Goal: Navigation & Orientation: Find specific page/section

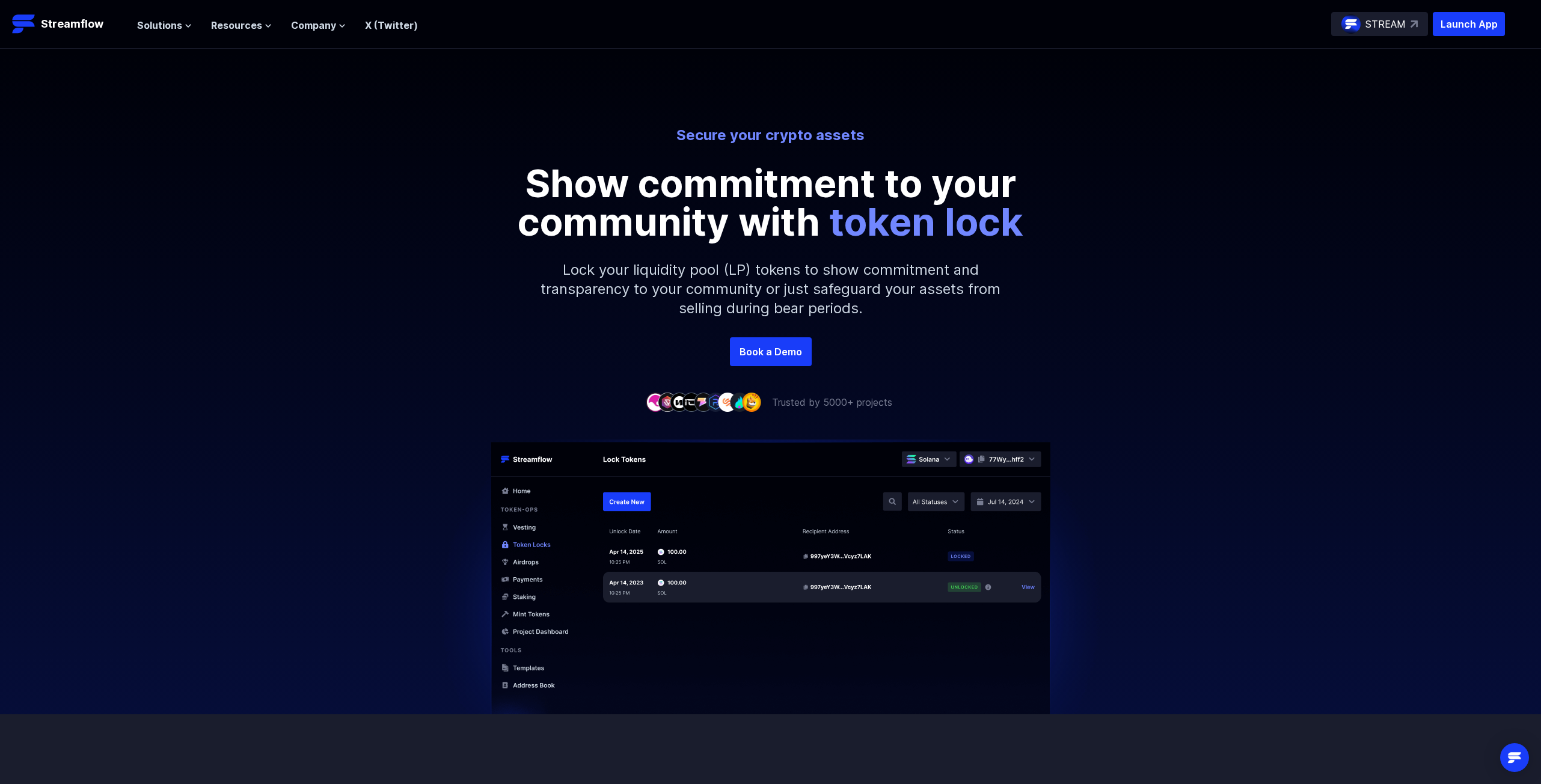
click at [1409, 27] on div "STREAM" at bounding box center [1380, 24] width 97 height 24
click at [154, 24] on span "Solutions" at bounding box center [159, 25] width 45 height 15
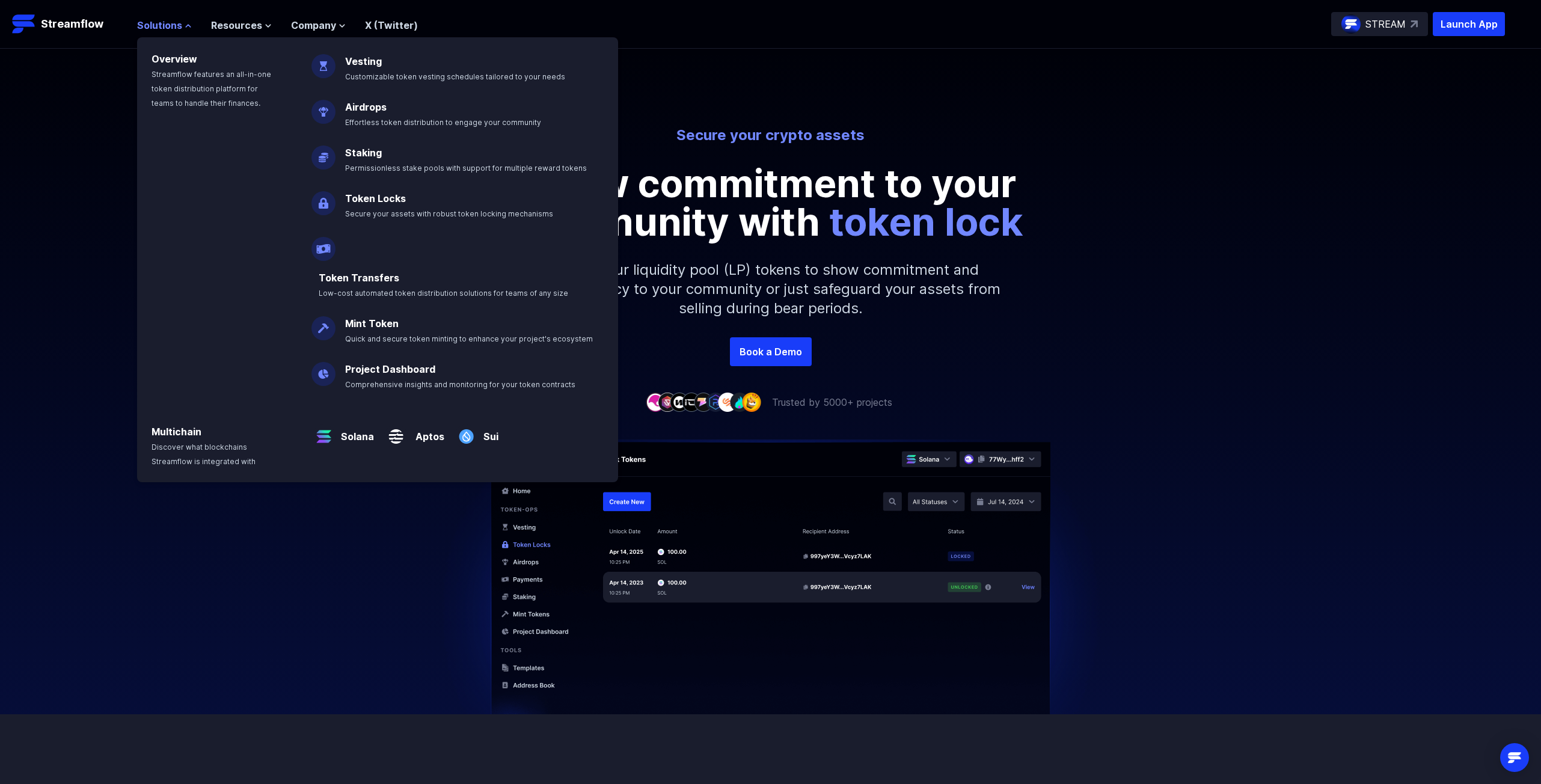
click at [158, 25] on span "Solutions" at bounding box center [159, 25] width 45 height 15
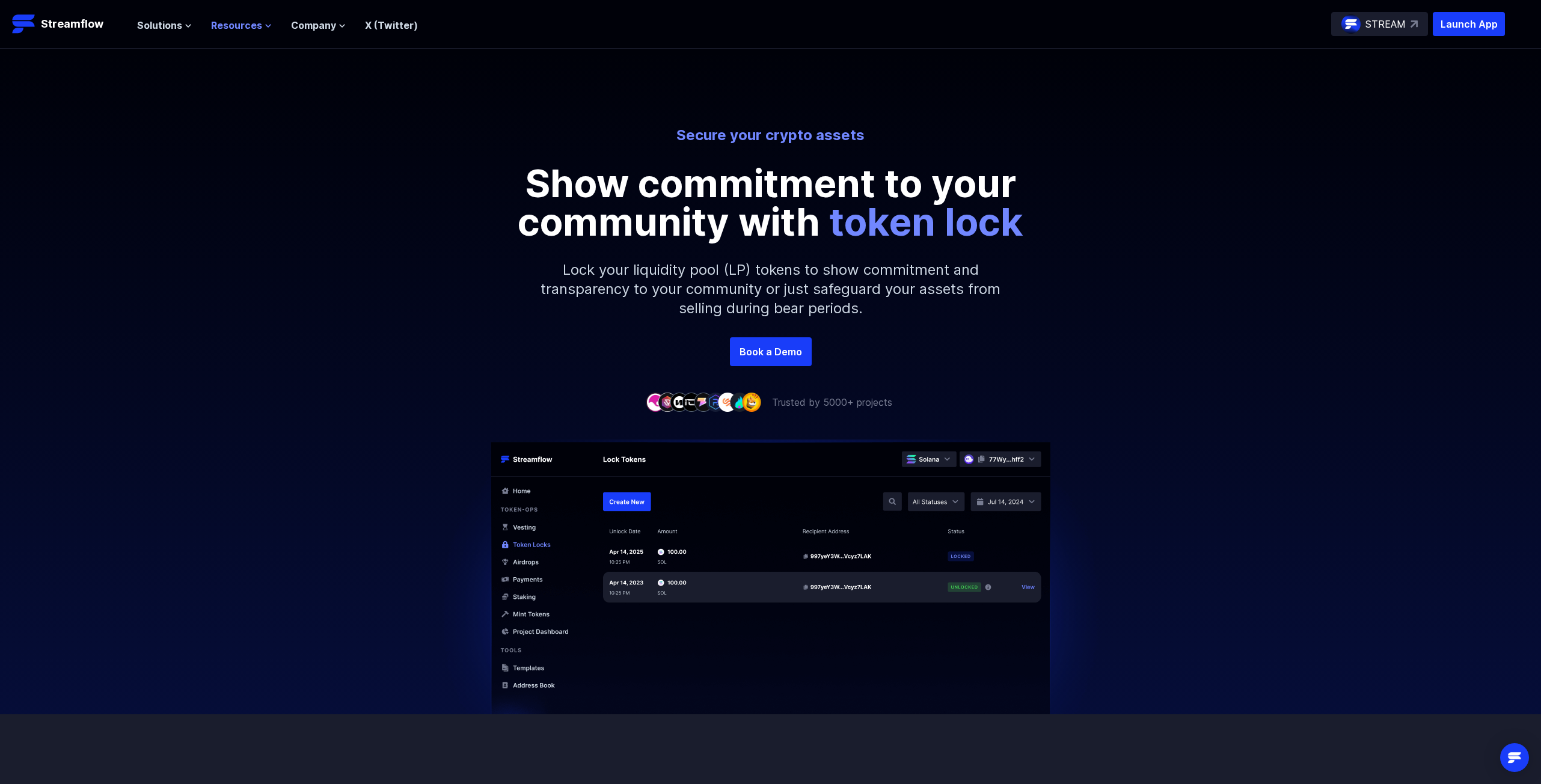
click at [259, 27] on button "Resources" at bounding box center [241, 25] width 60 height 15
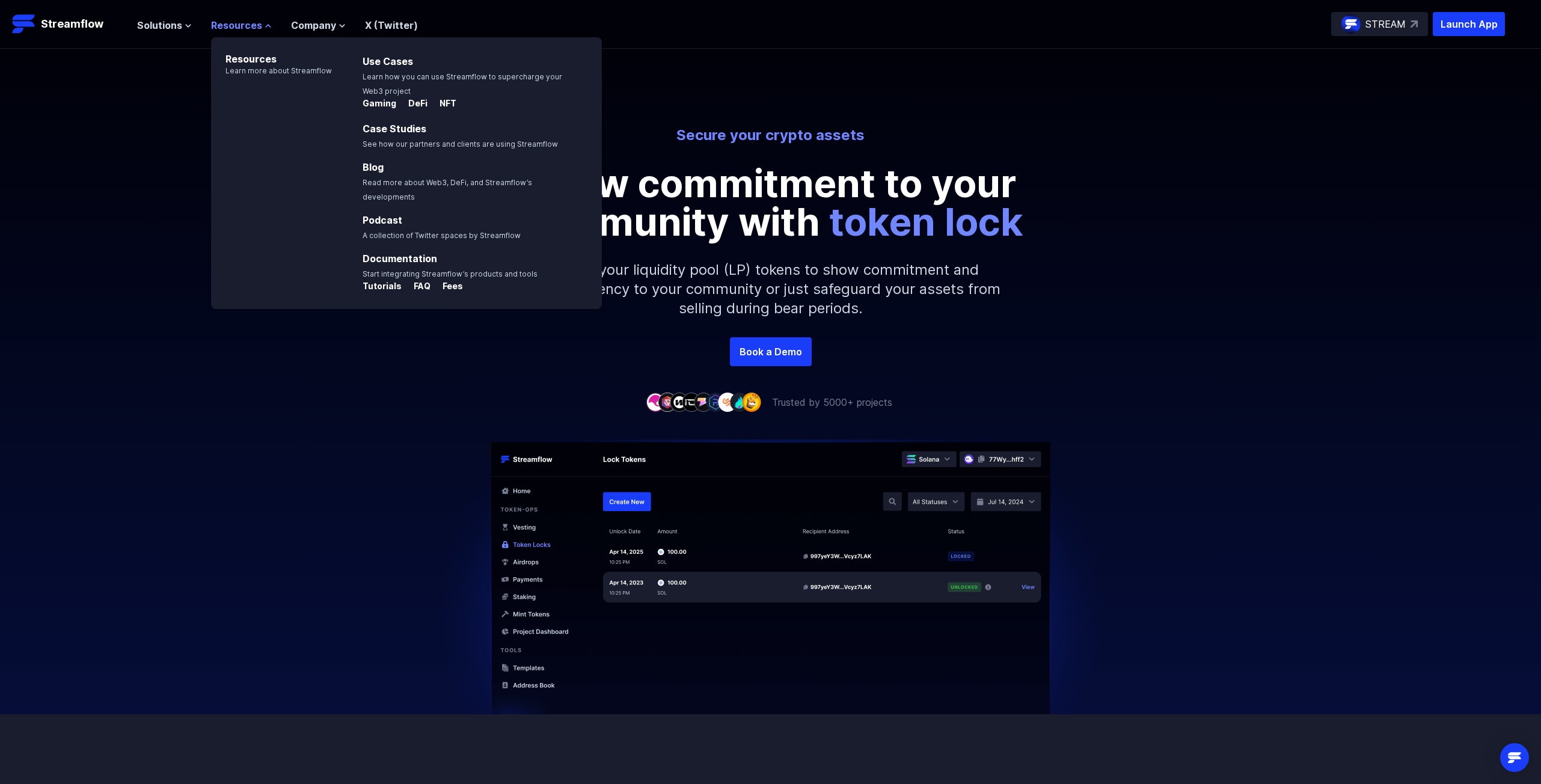
click at [259, 27] on button "Resources" at bounding box center [241, 25] width 60 height 15
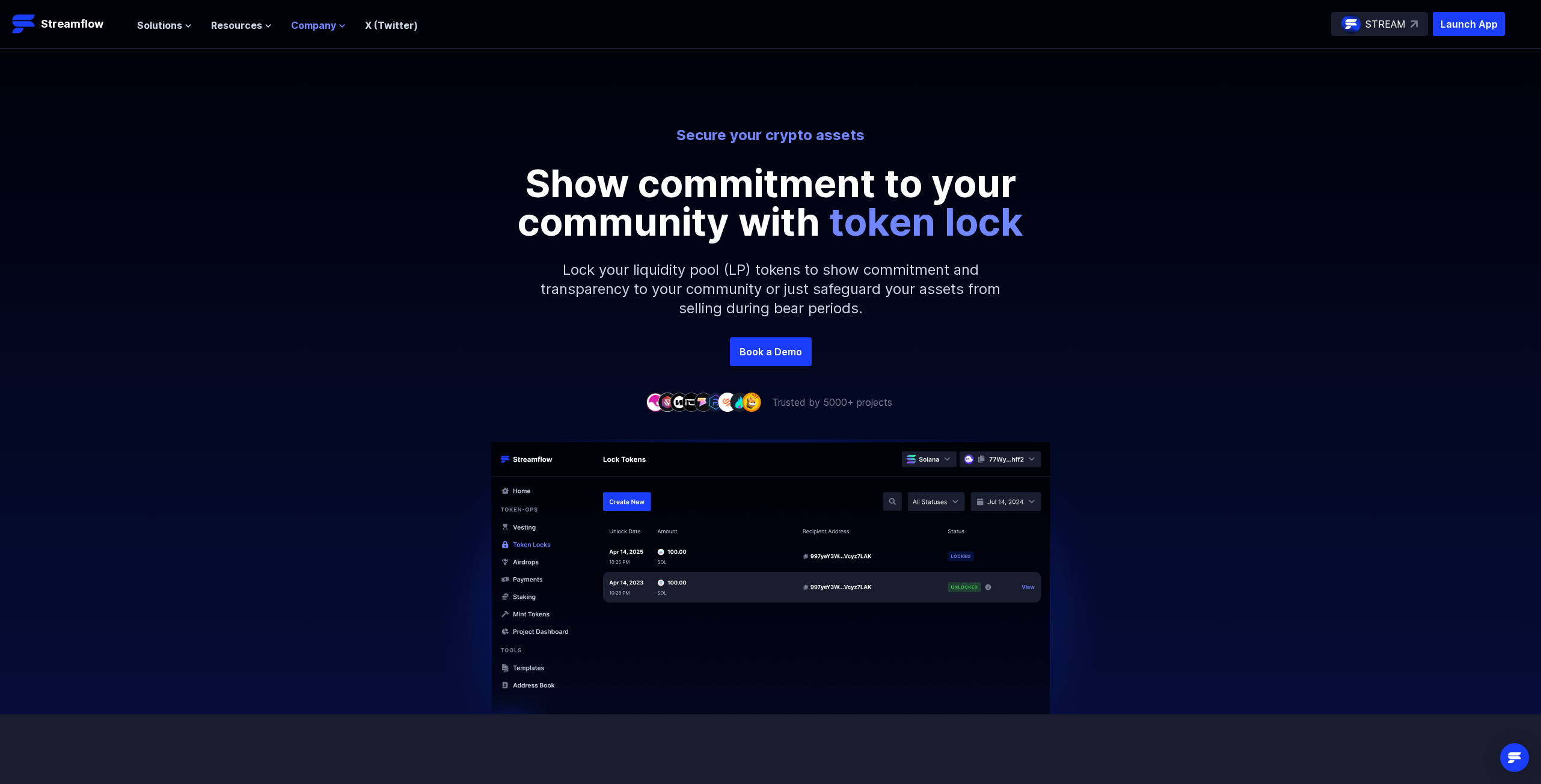
click at [314, 24] on span "Company" at bounding box center [313, 25] width 45 height 15
click at [382, 24] on link "X (Twitter)" at bounding box center [391, 25] width 53 height 12
click at [169, 24] on span "Solutions" at bounding box center [159, 25] width 45 height 15
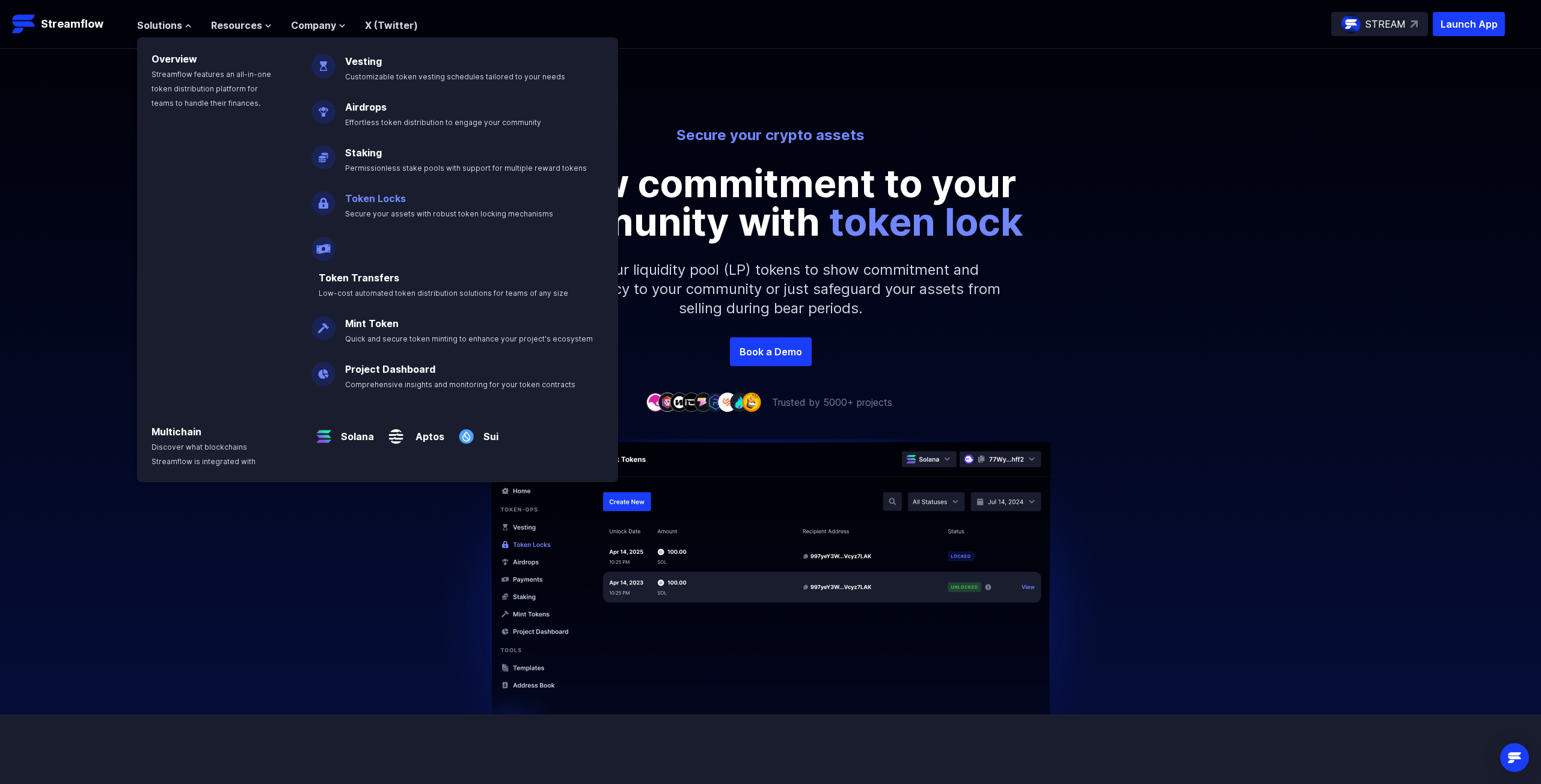
click at [367, 207] on p "Token Locks Secure your assets with robust token locking mechanisms" at bounding box center [458, 200] width 239 height 38
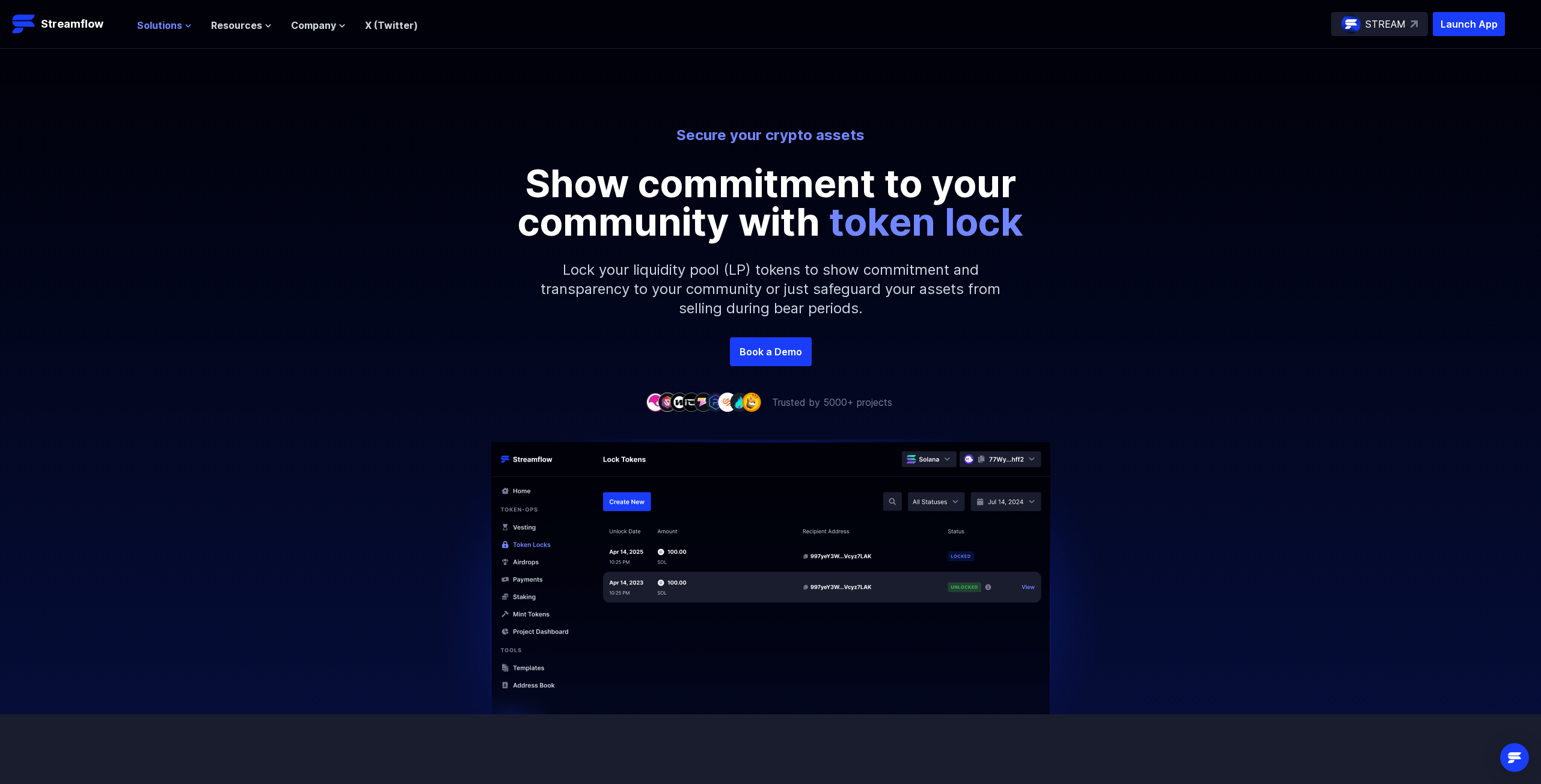
click at [170, 31] on span "Solutions" at bounding box center [159, 25] width 45 height 15
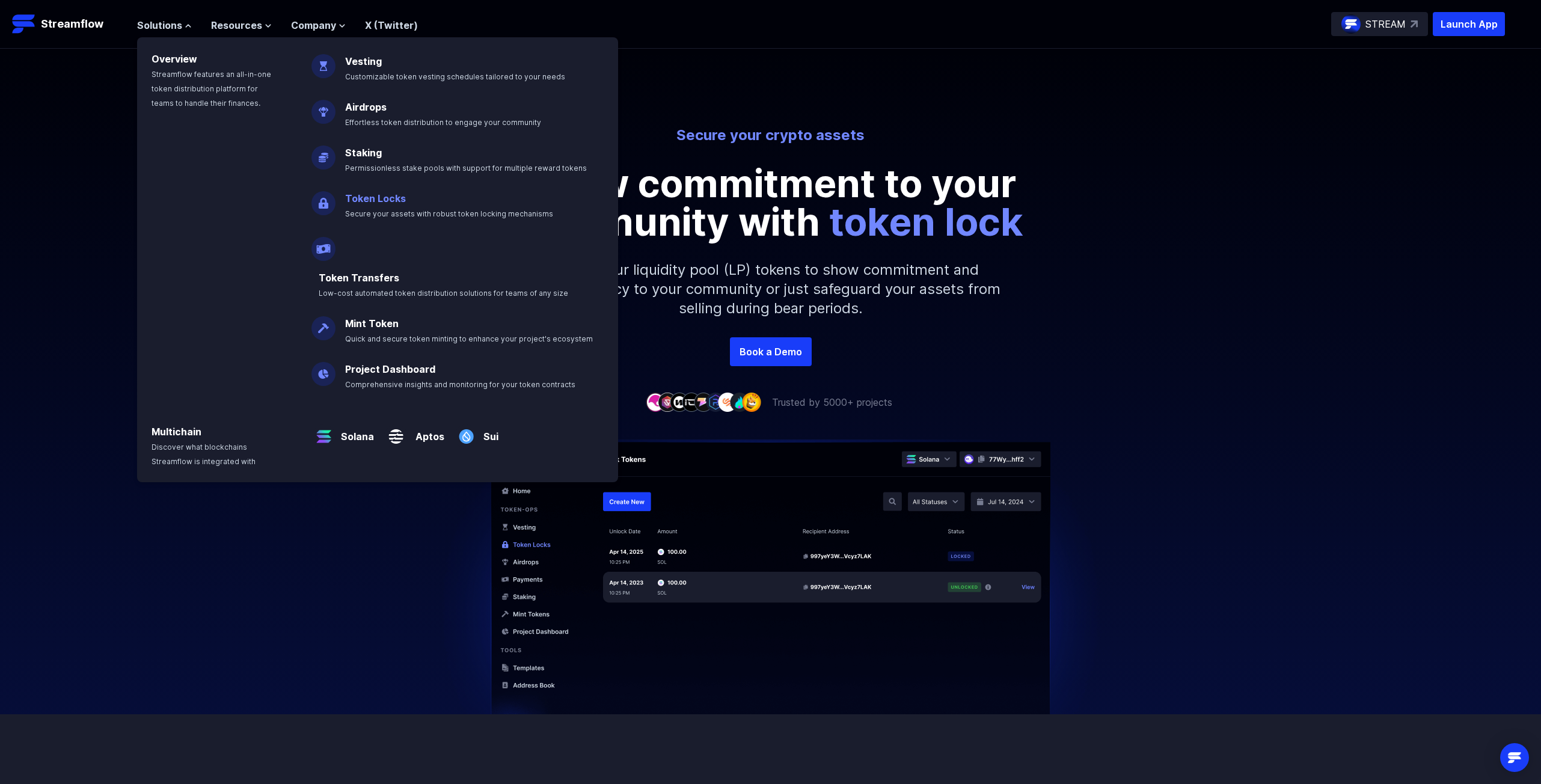
click at [440, 207] on p "Token Locks Secure your assets with robust token locking mechanisms" at bounding box center [458, 200] width 239 height 38
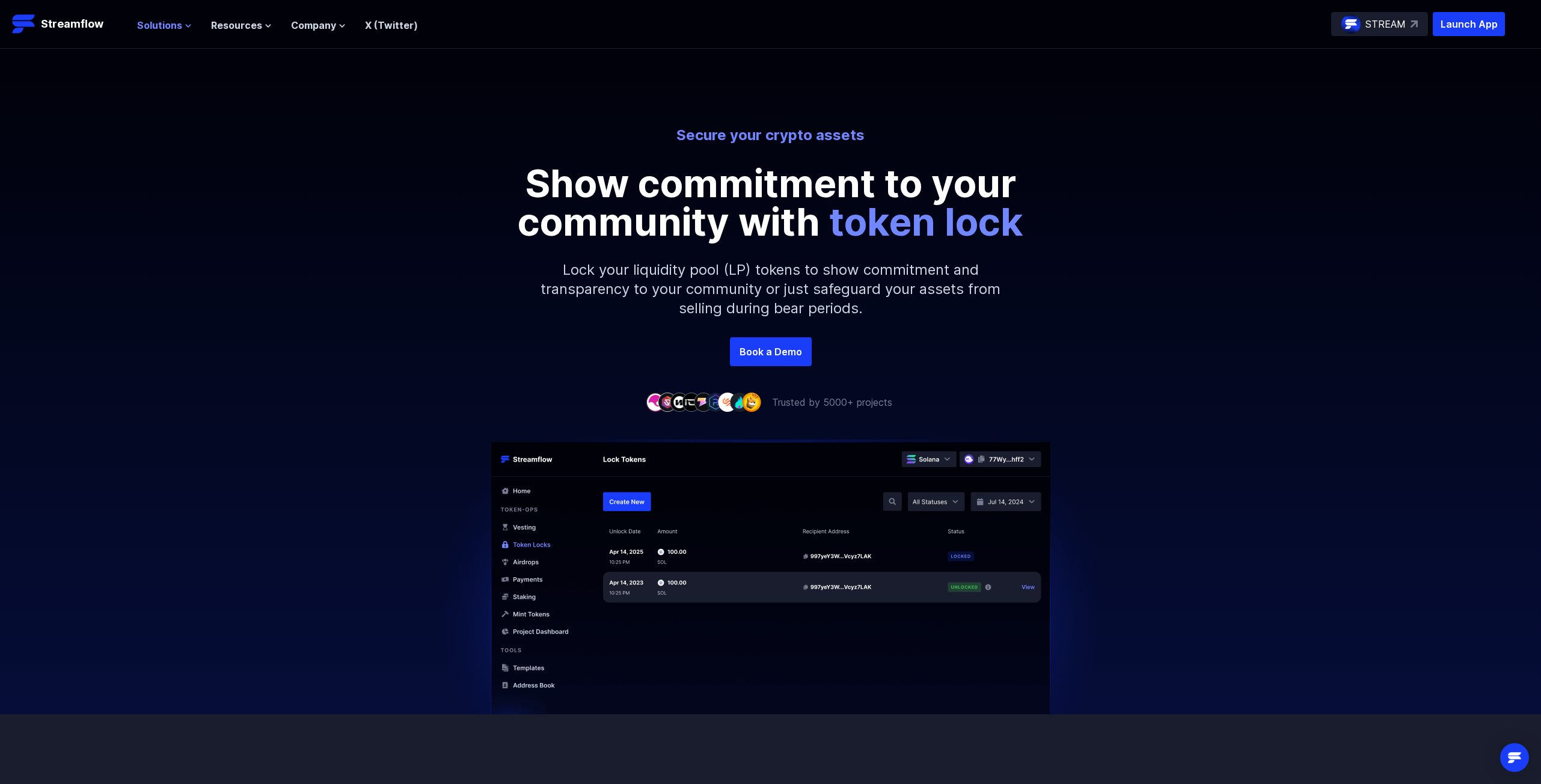
click at [158, 15] on div "Solutions Overview Streamflow features an all-in-one token distribution platfor…" at bounding box center [277, 24] width 281 height 24
click at [158, 23] on span "Solutions" at bounding box center [159, 25] width 45 height 15
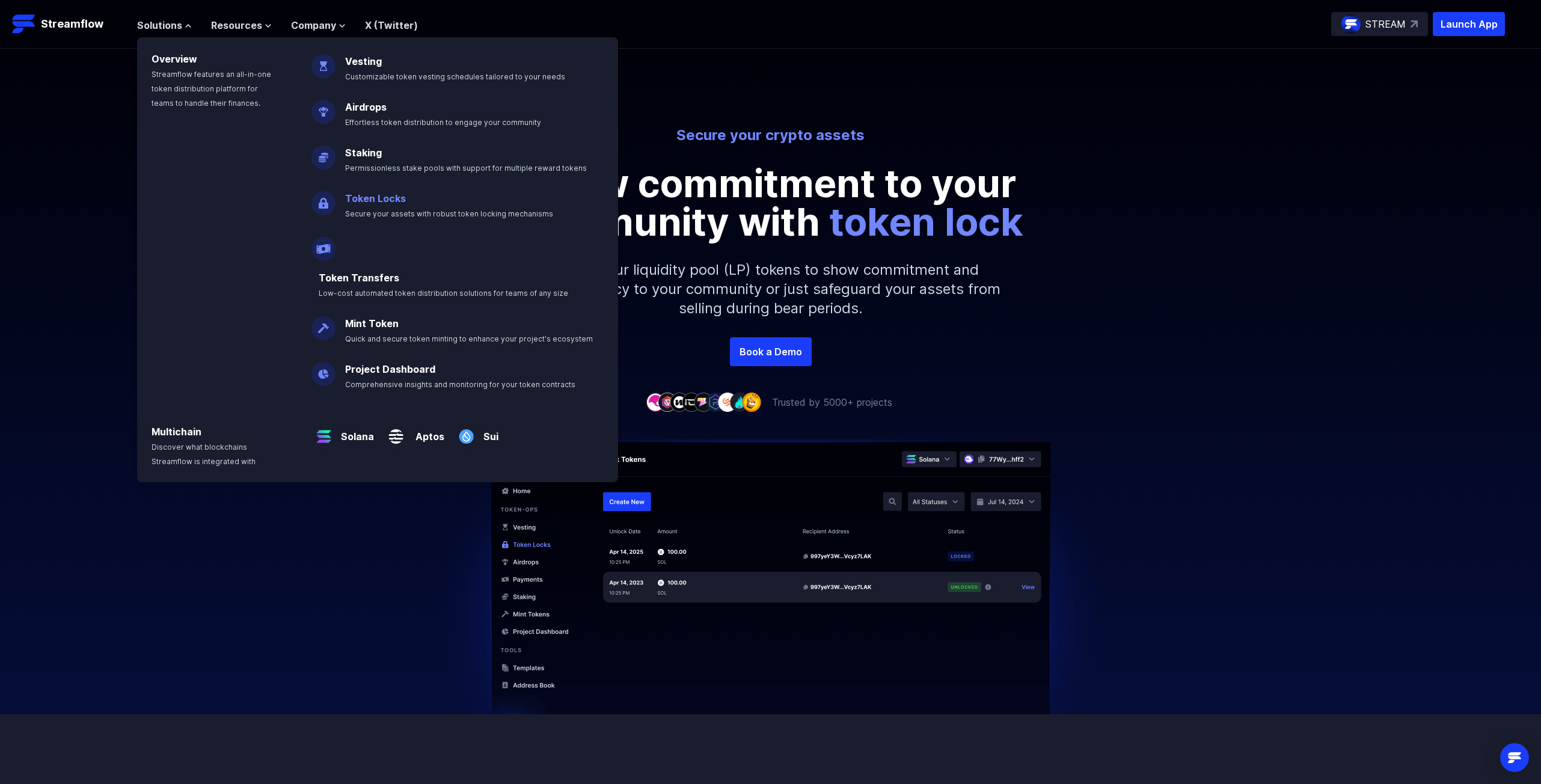
click at [364, 192] on link "Token Locks" at bounding box center [375, 198] width 60 height 12
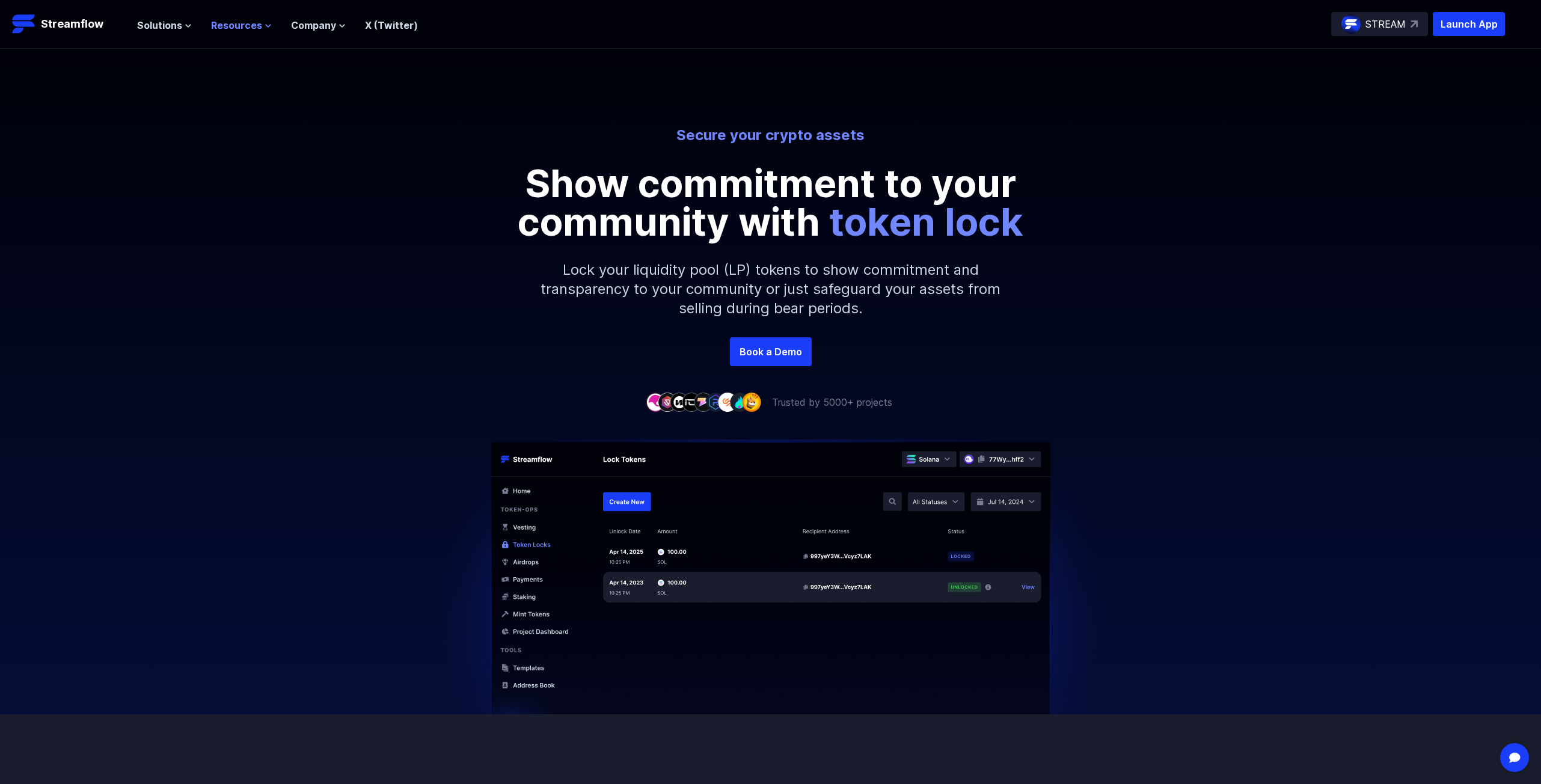
click at [243, 27] on span "Resources" at bounding box center [236, 25] width 51 height 15
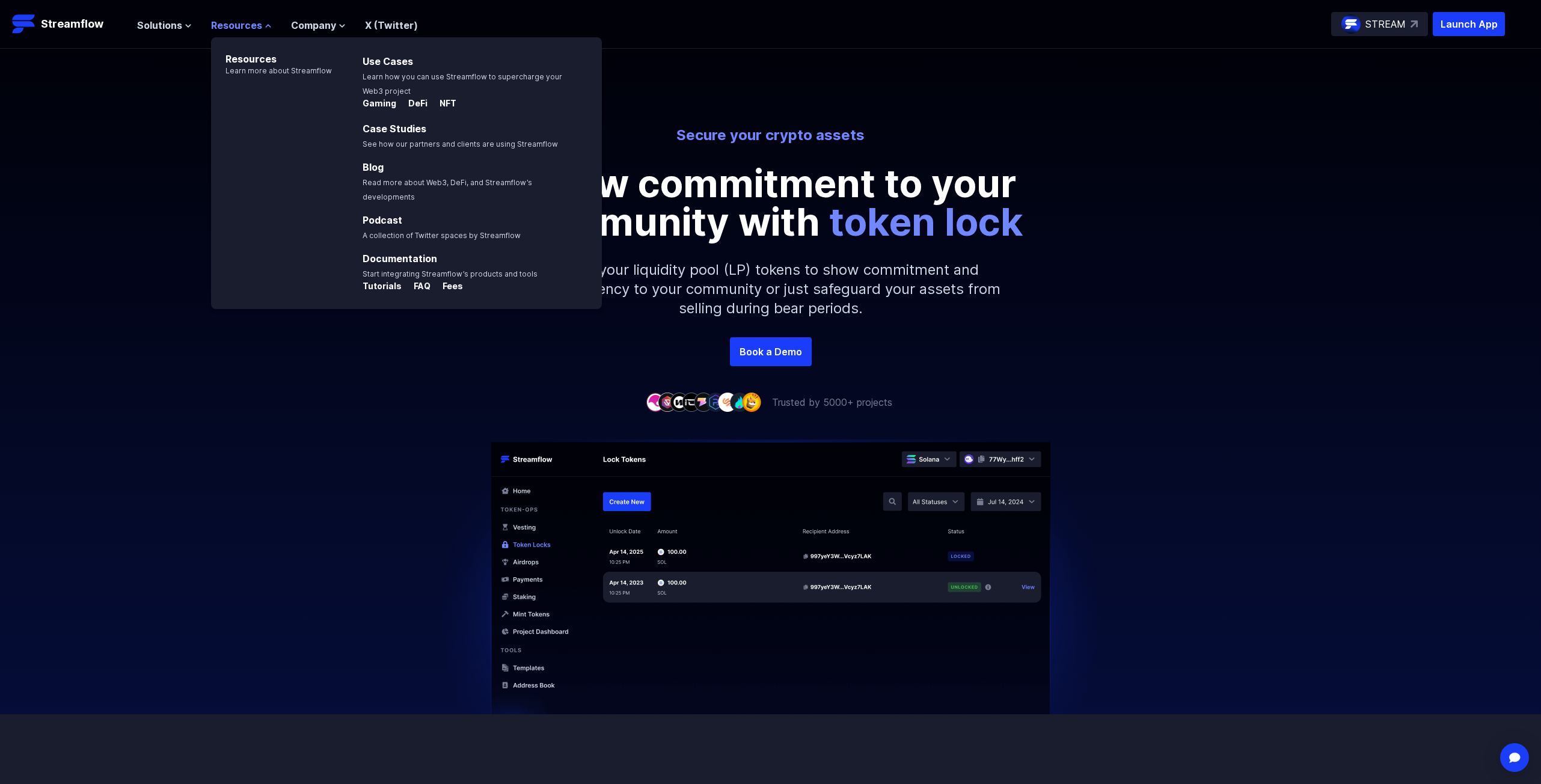
click at [243, 26] on span "Resources" at bounding box center [236, 25] width 51 height 15
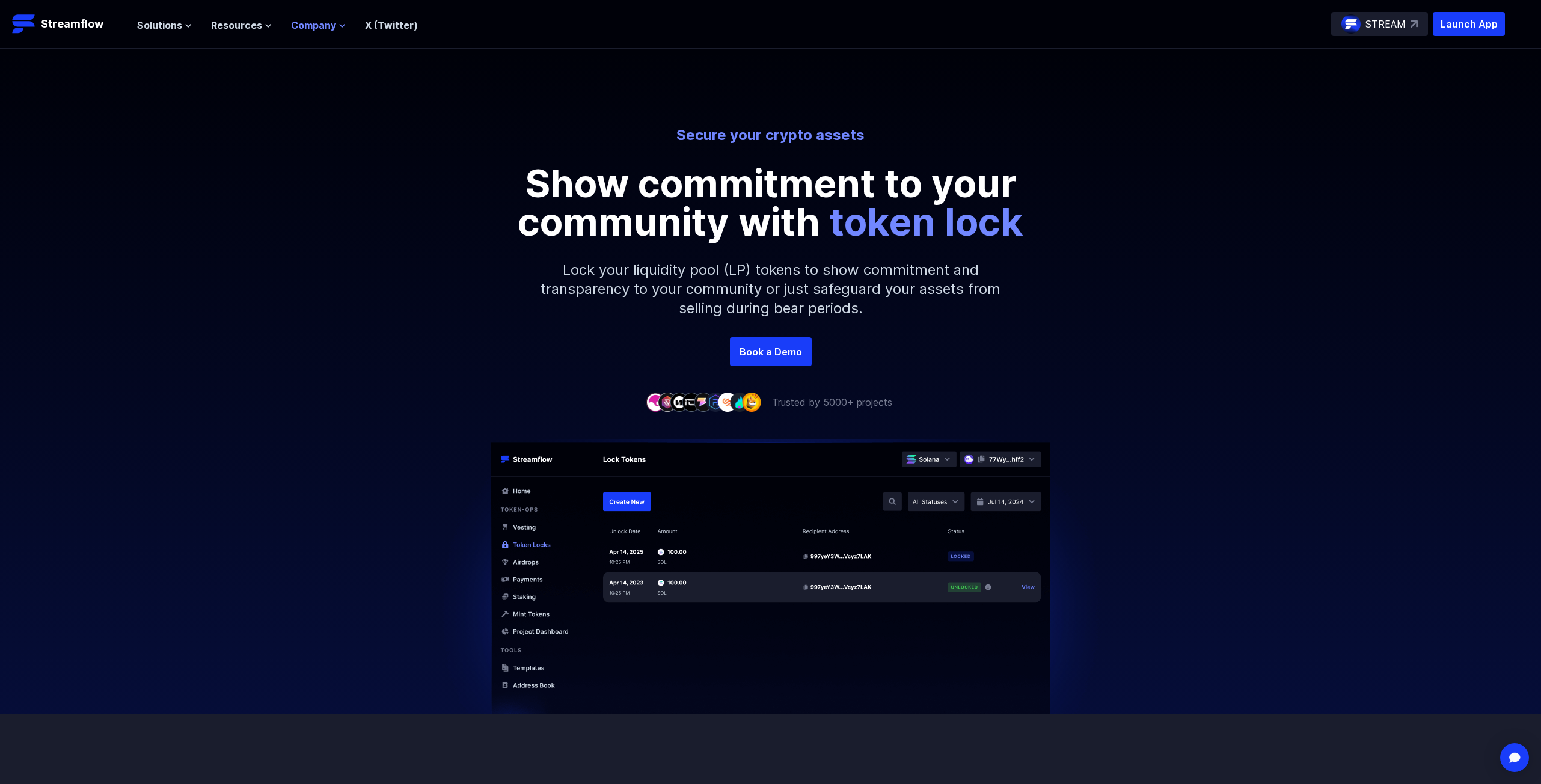
click at [305, 24] on span "Company" at bounding box center [313, 25] width 45 height 15
click at [66, 21] on p "Streamflow" at bounding box center [72, 24] width 63 height 17
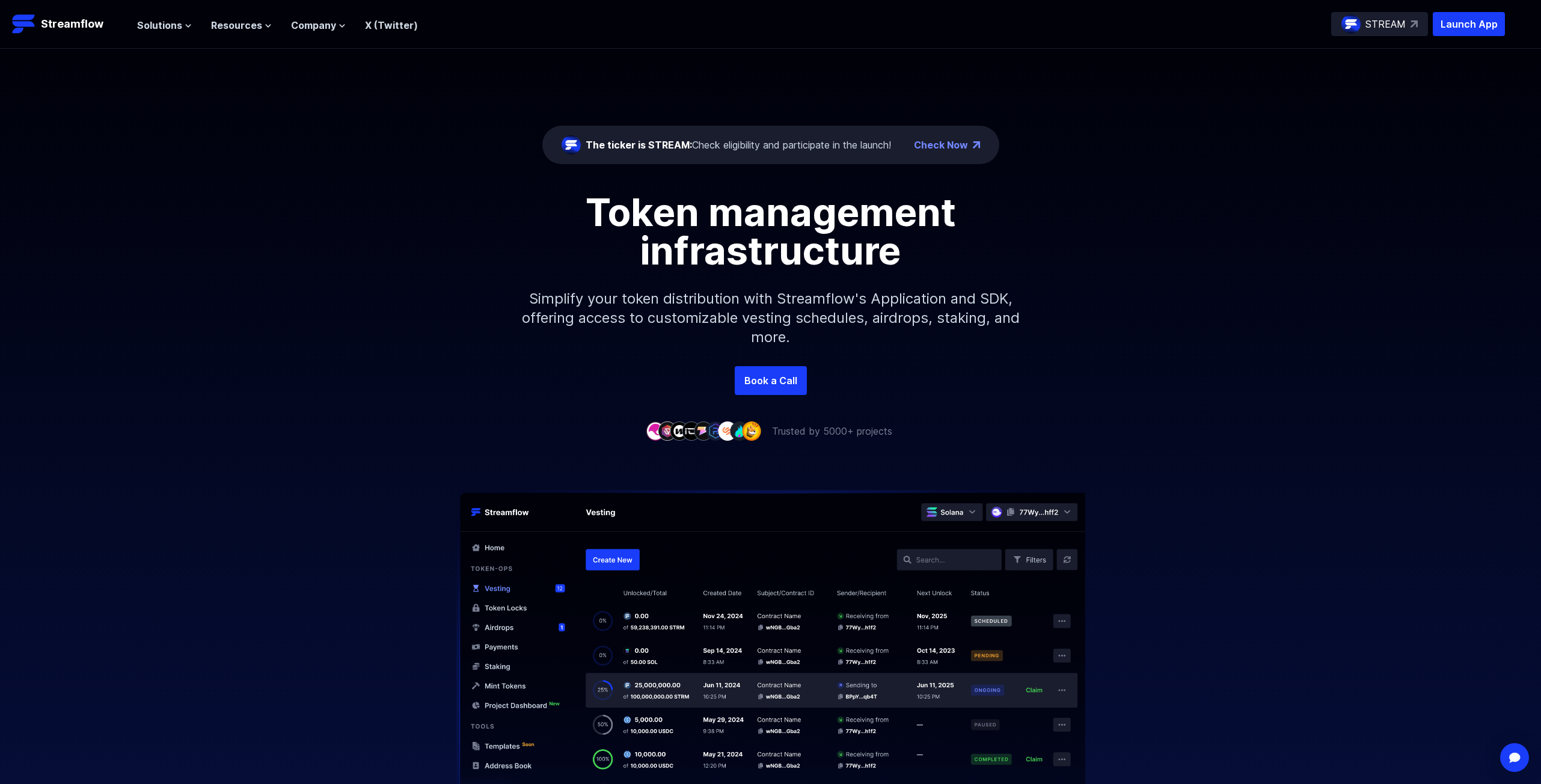
click at [1413, 25] on img at bounding box center [1413, 24] width 7 height 7
click at [949, 145] on link "Check Now" at bounding box center [940, 145] width 54 height 15
click at [175, 24] on span "Solutions" at bounding box center [159, 25] width 45 height 15
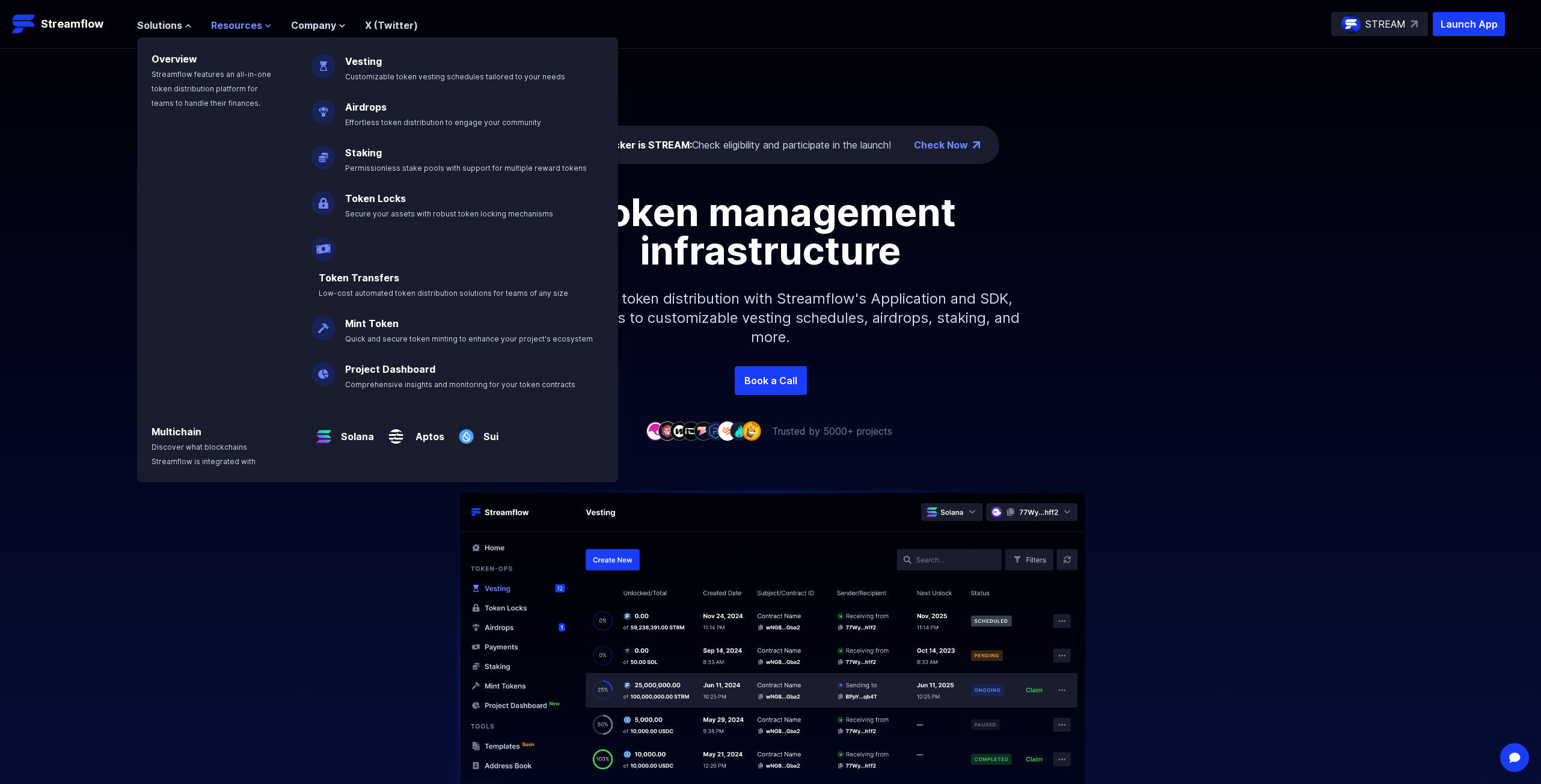
click at [258, 23] on span "Resources" at bounding box center [236, 25] width 51 height 15
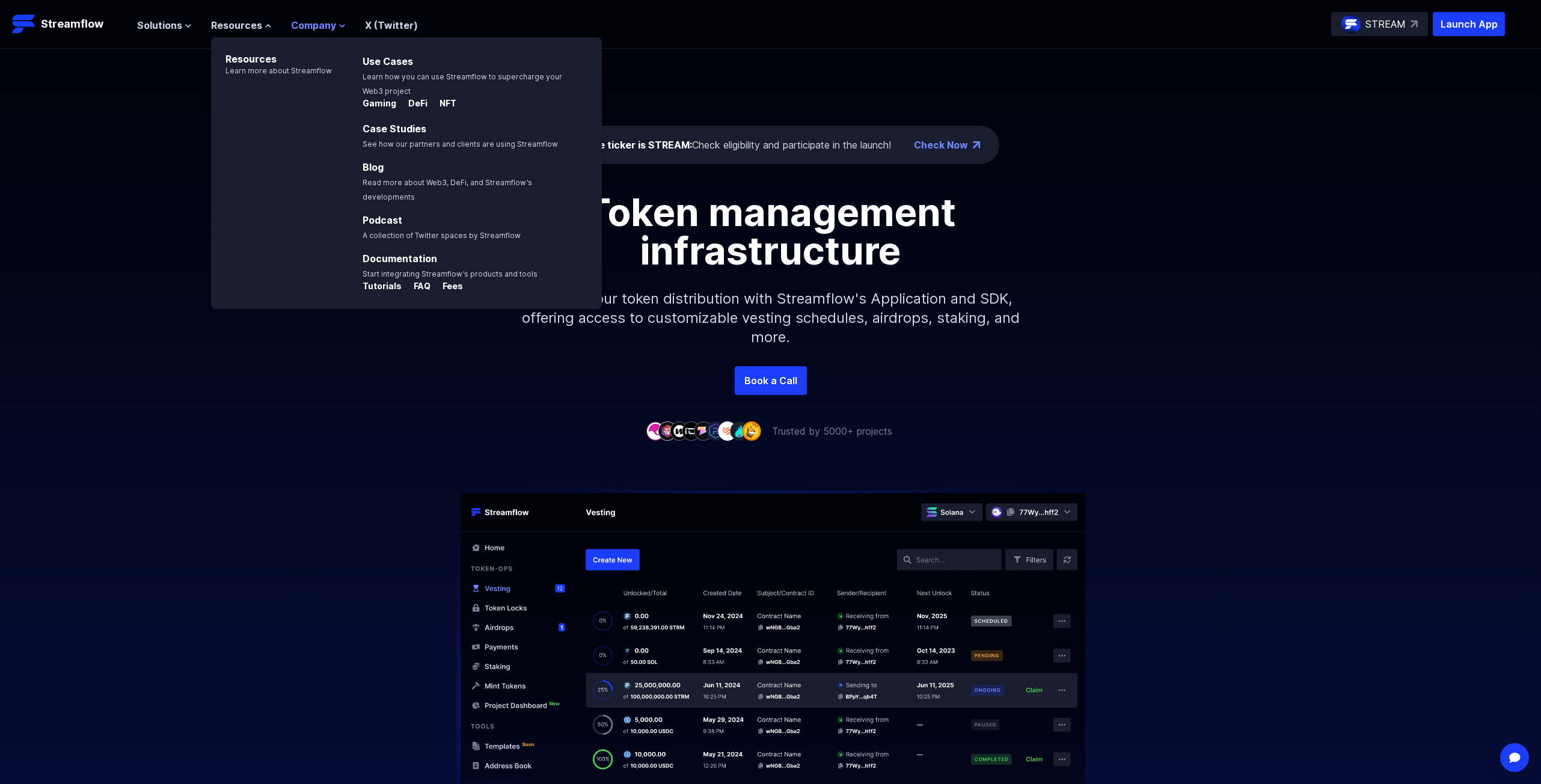
click at [327, 27] on span "Company" at bounding box center [313, 25] width 45 height 15
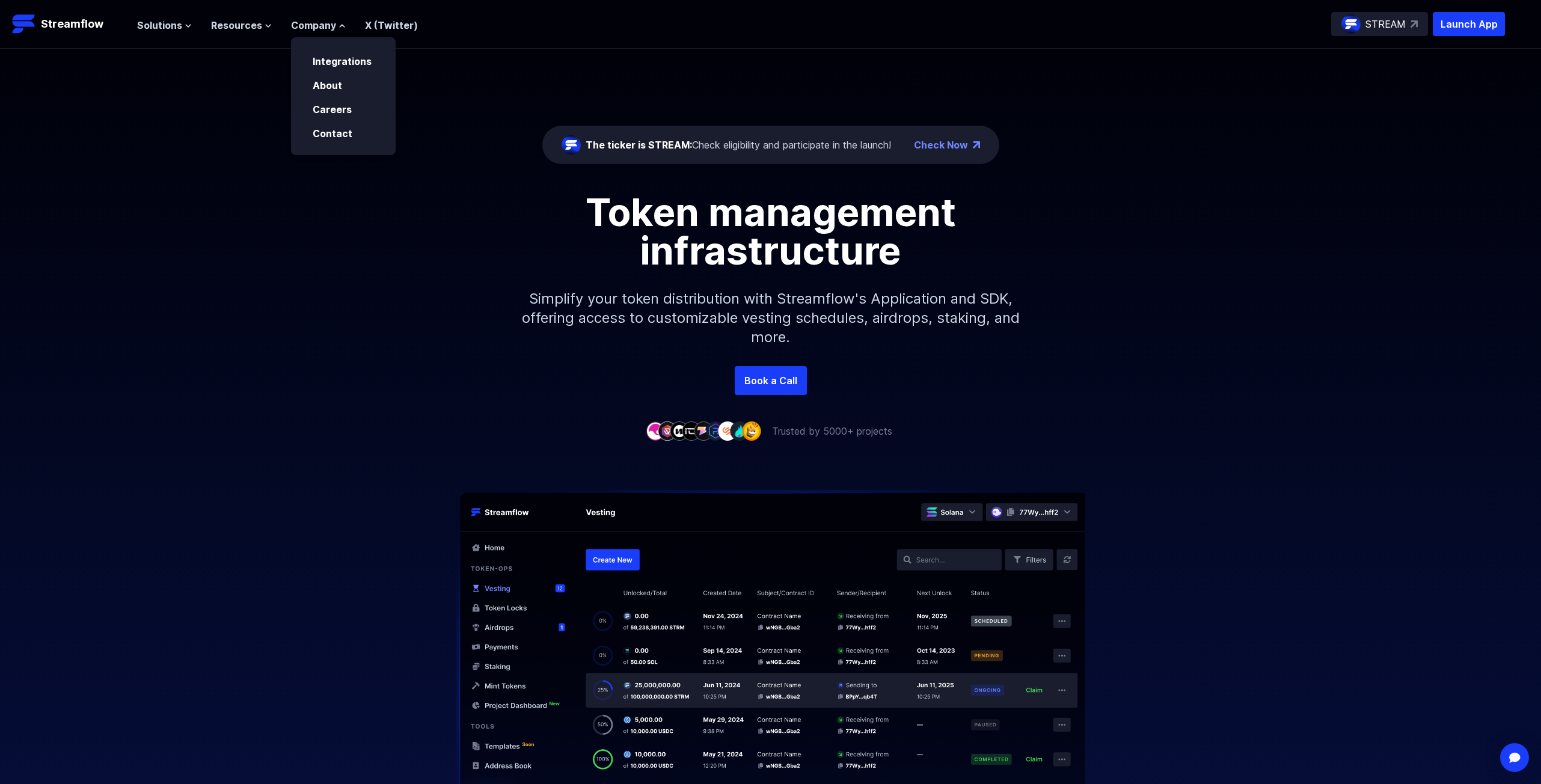
click at [199, 200] on div "Token management infrastructure Simplify your token distribution with Streamflo…" at bounding box center [770, 279] width 1541 height 173
click at [175, 25] on span "Solutions" at bounding box center [159, 25] width 45 height 15
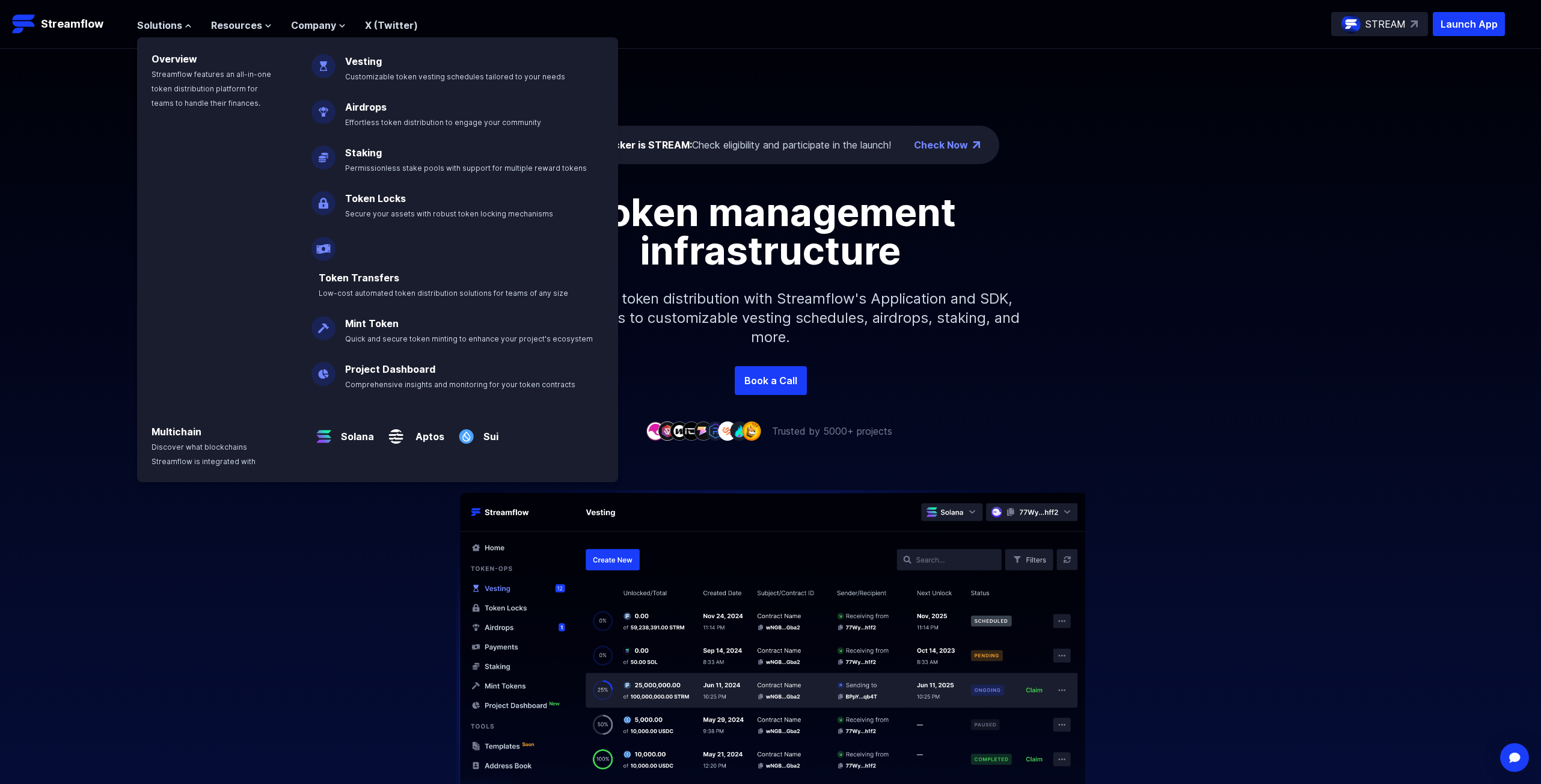
click at [322, 203] on img at bounding box center [323, 198] width 24 height 34
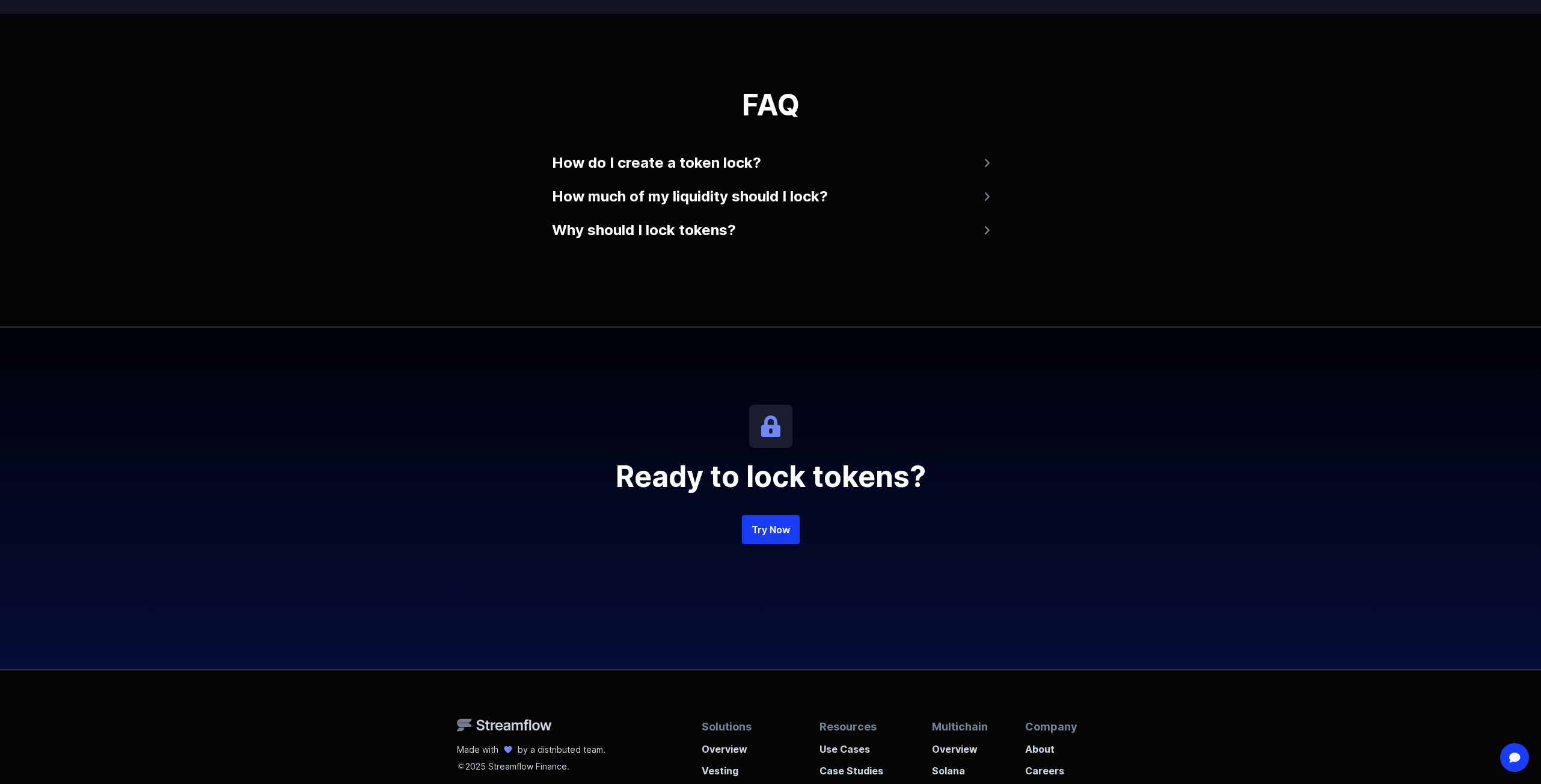
scroll to position [2552, 0]
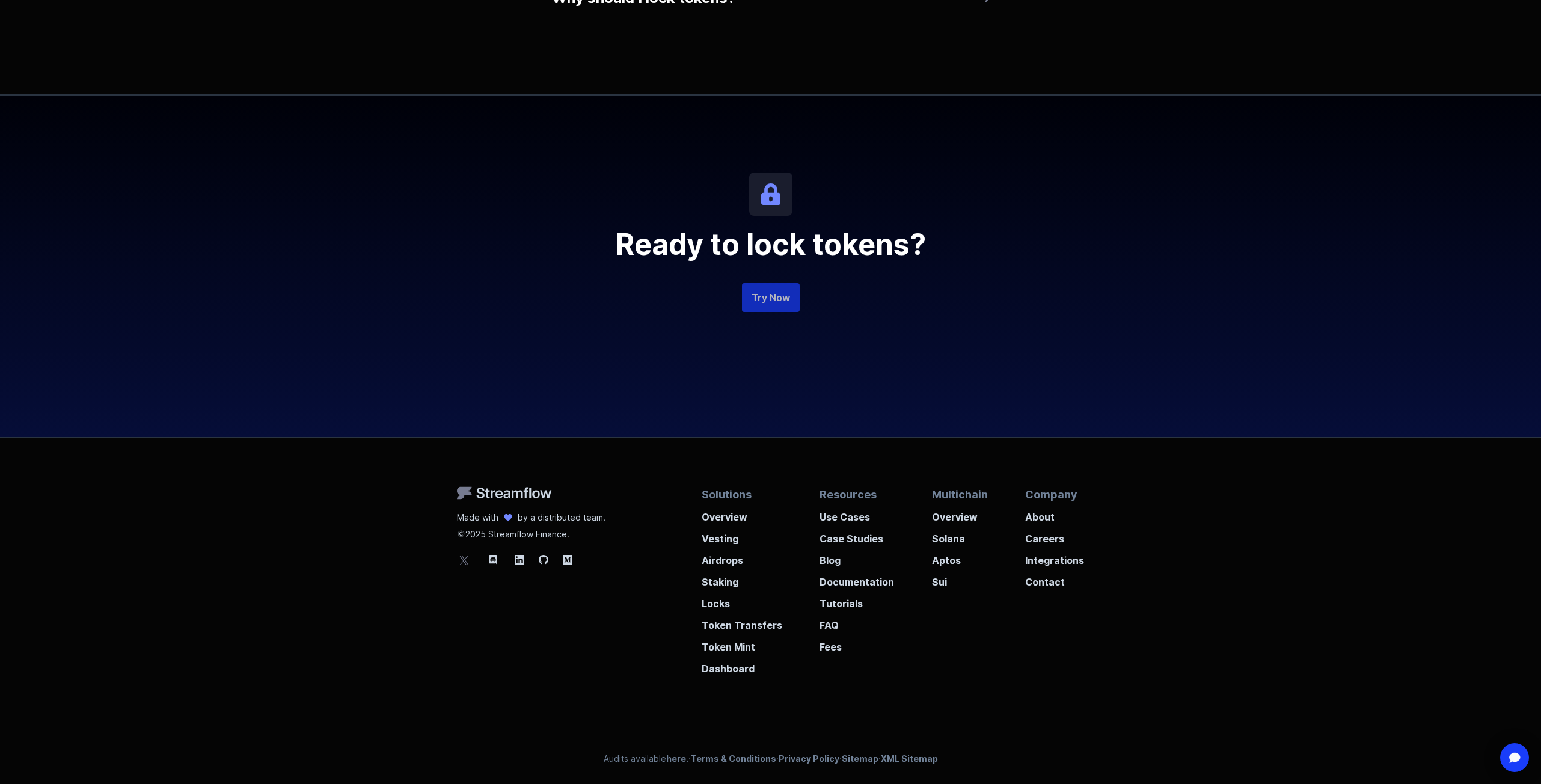
click at [767, 301] on link "Try Now" at bounding box center [770, 298] width 57 height 29
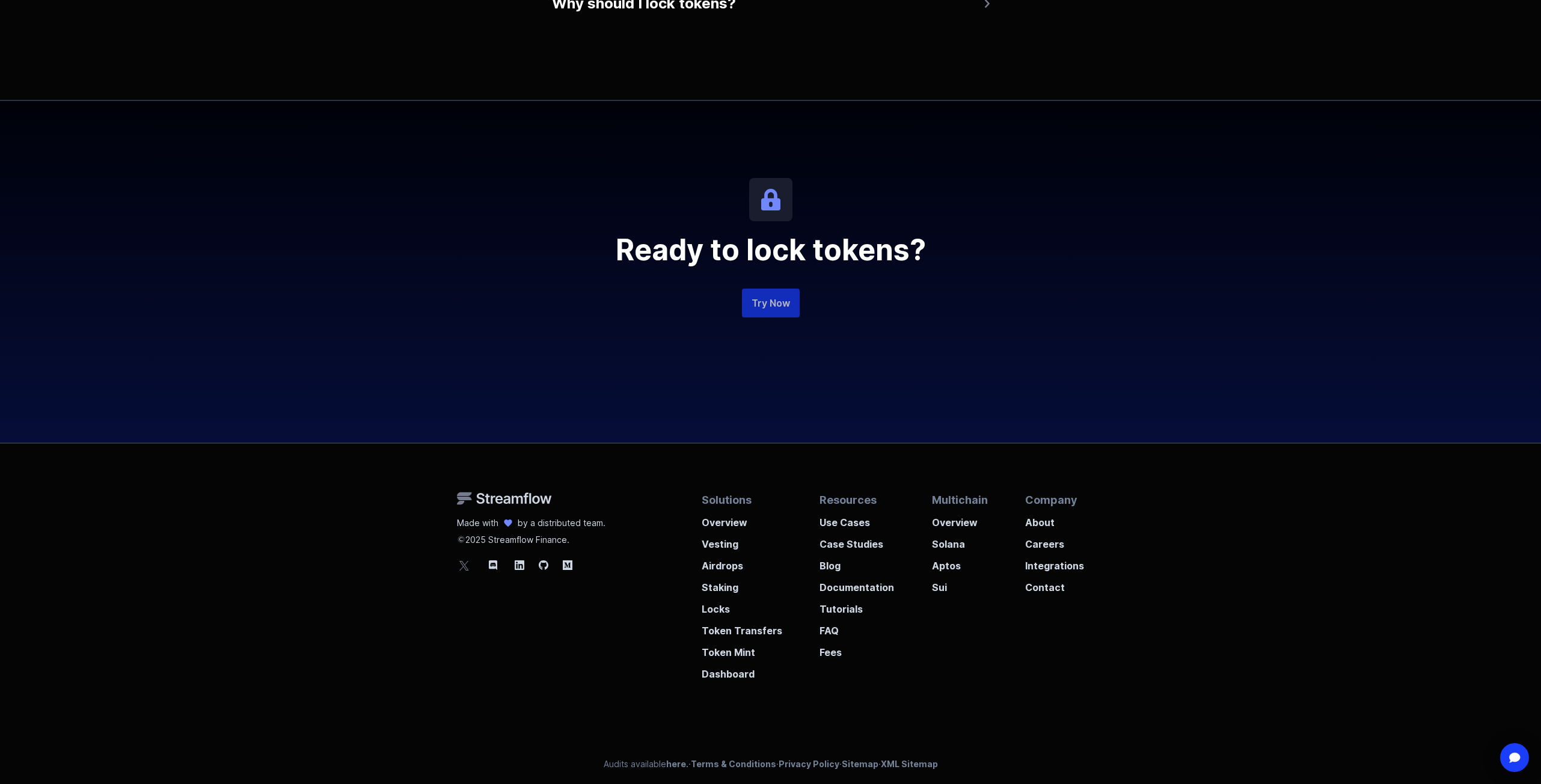
click at [773, 307] on link "Try Now" at bounding box center [770, 303] width 57 height 29
